Goal: Information Seeking & Learning: Learn about a topic

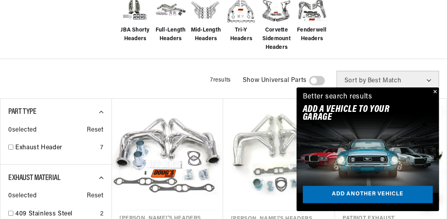
scroll to position [0, 293]
click at [173, 37] on span "Full-Length Headers" at bounding box center [170, 35] width 31 height 18
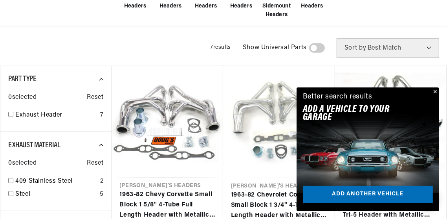
scroll to position [243, 0]
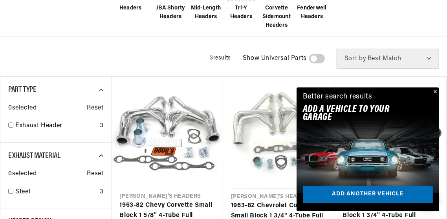
click at [433, 97] on button "Close" at bounding box center [434, 91] width 9 height 9
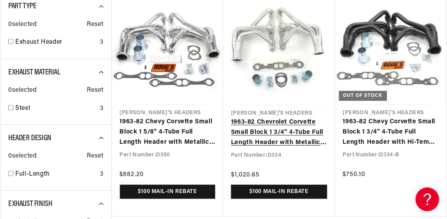
click at [309, 134] on link "1963-82 Chevrolet Corvette Small Block 1 3/4" 4-Tube Full Length Header with Me…" at bounding box center [279, 132] width 96 height 30
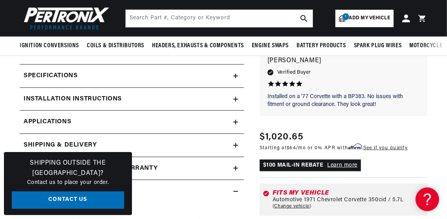
scroll to position [277, 0]
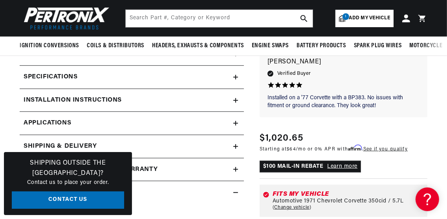
click at [237, 124] on icon at bounding box center [236, 123] width 5 height 5
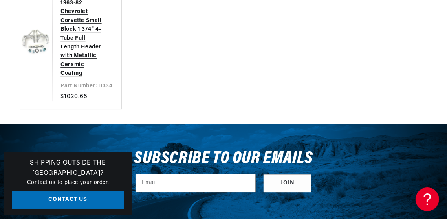
click at [93, 78] on link "1963-82 Chevrolet Corvette Small Block 1 3/4" 4-Tube Full Length Header with Me…" at bounding box center [83, 38] width 45 height 79
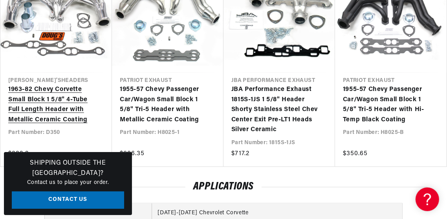
click at [76, 107] on link "1963-82 Chevy Corvette Small Block 1 5/8" 4-Tube Full Length Header with Metall…" at bounding box center [52, 105] width 88 height 40
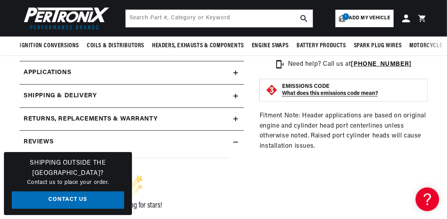
scroll to position [319, 0]
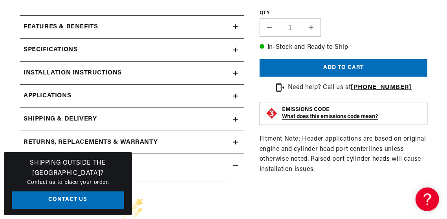
click at [233, 102] on link "Applications" at bounding box center [132, 96] width 224 height 23
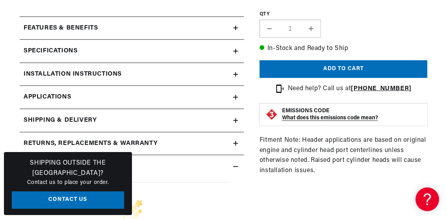
scroll to position [304, 0]
